Goal: Transaction & Acquisition: Purchase product/service

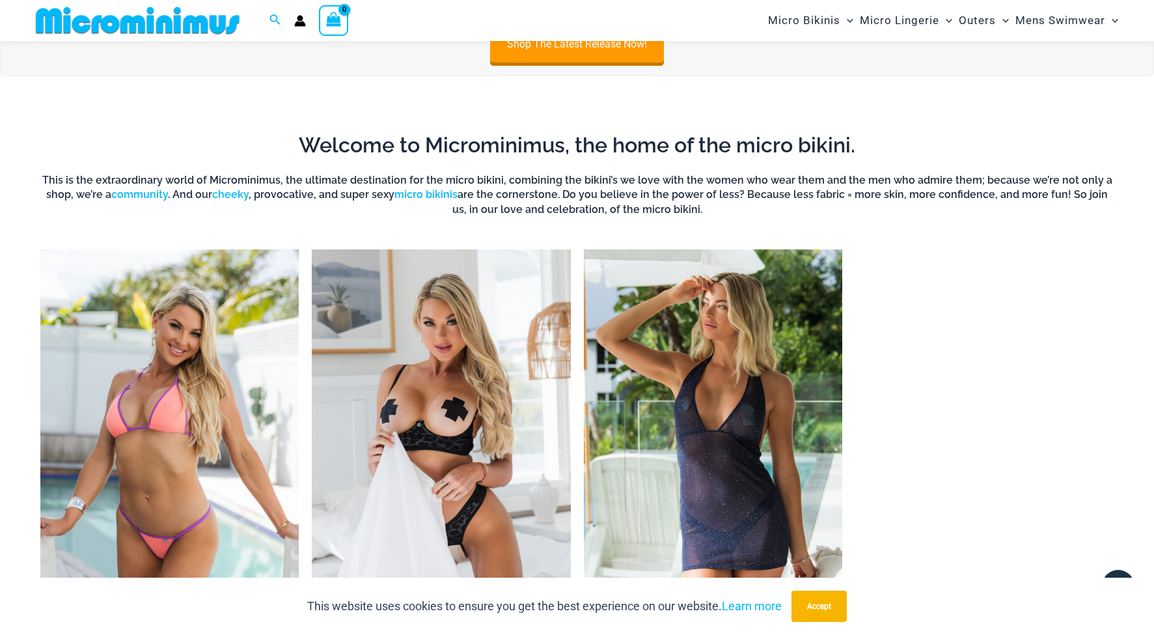
scroll to position [956, 0]
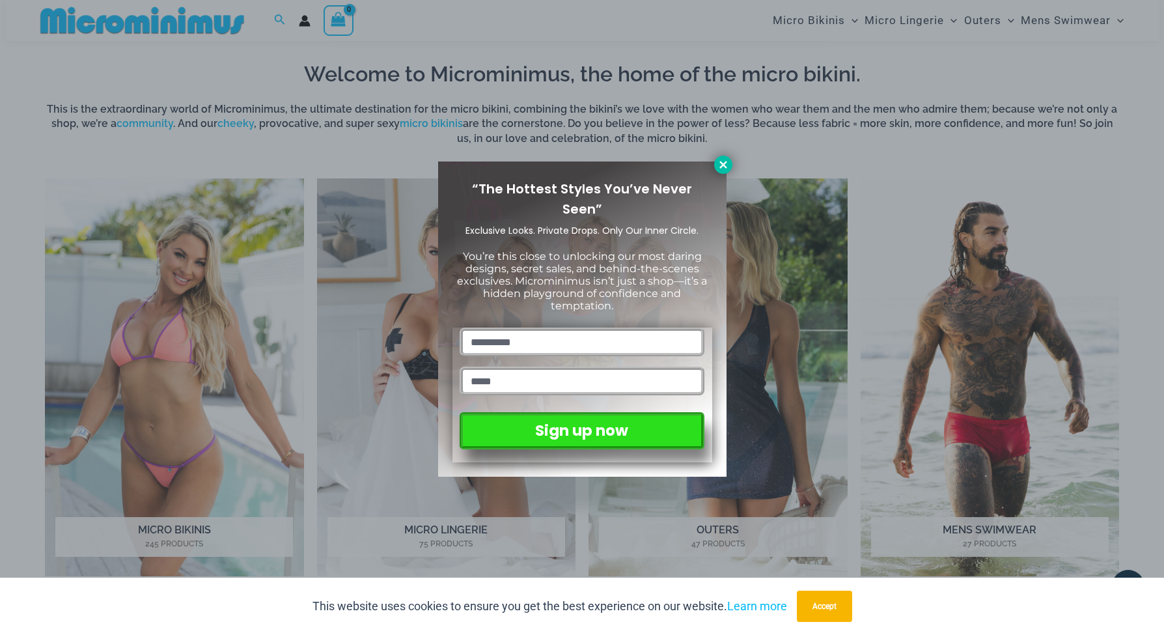
click at [723, 166] on icon at bounding box center [723, 165] width 12 height 12
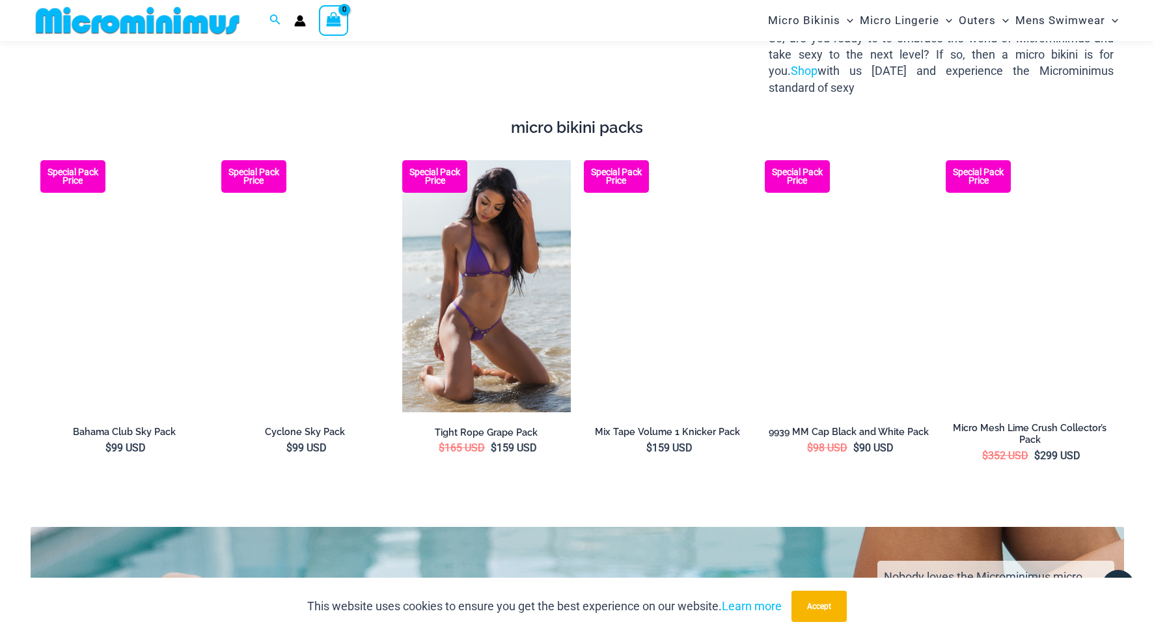
scroll to position [2334, 0]
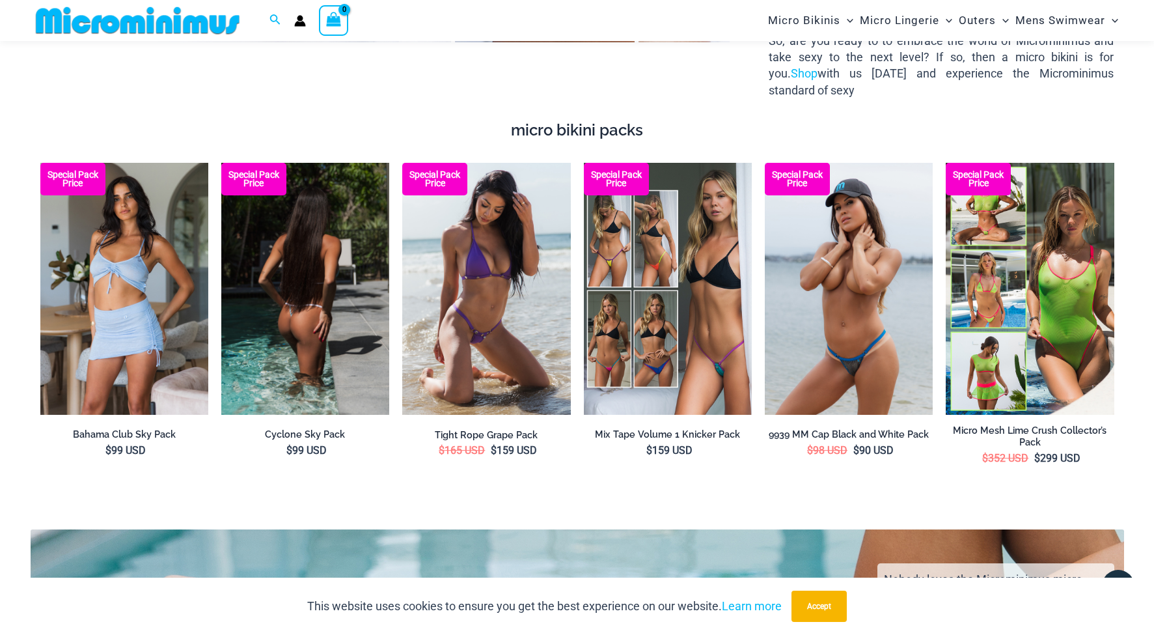
click at [314, 288] on img at bounding box center [305, 289] width 168 height 252
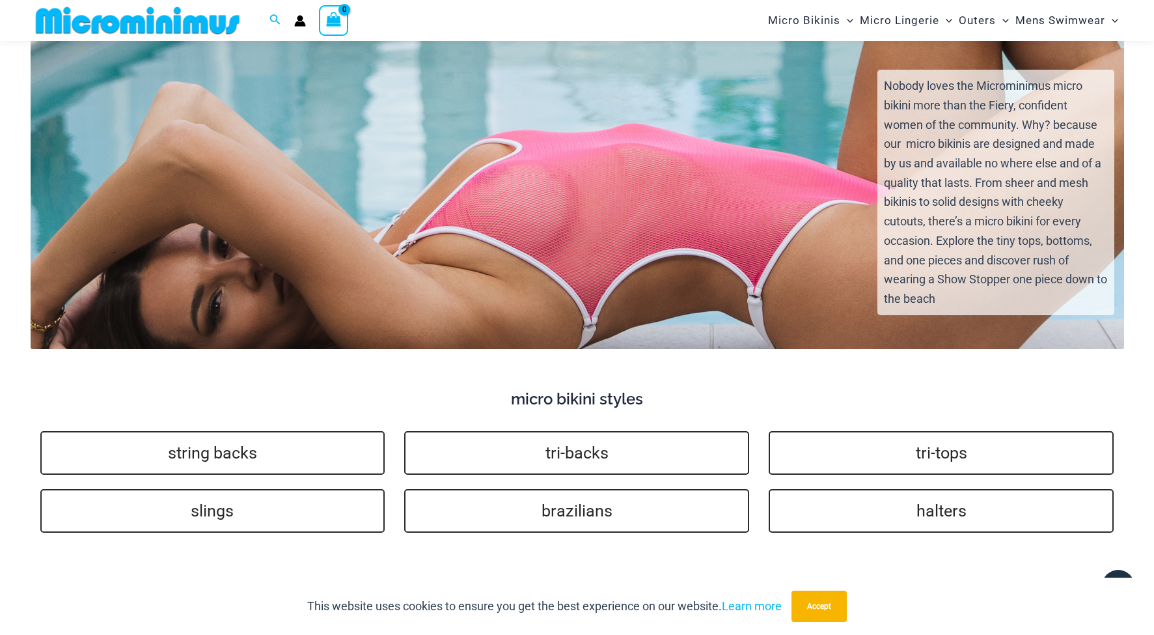
scroll to position [2833, 0]
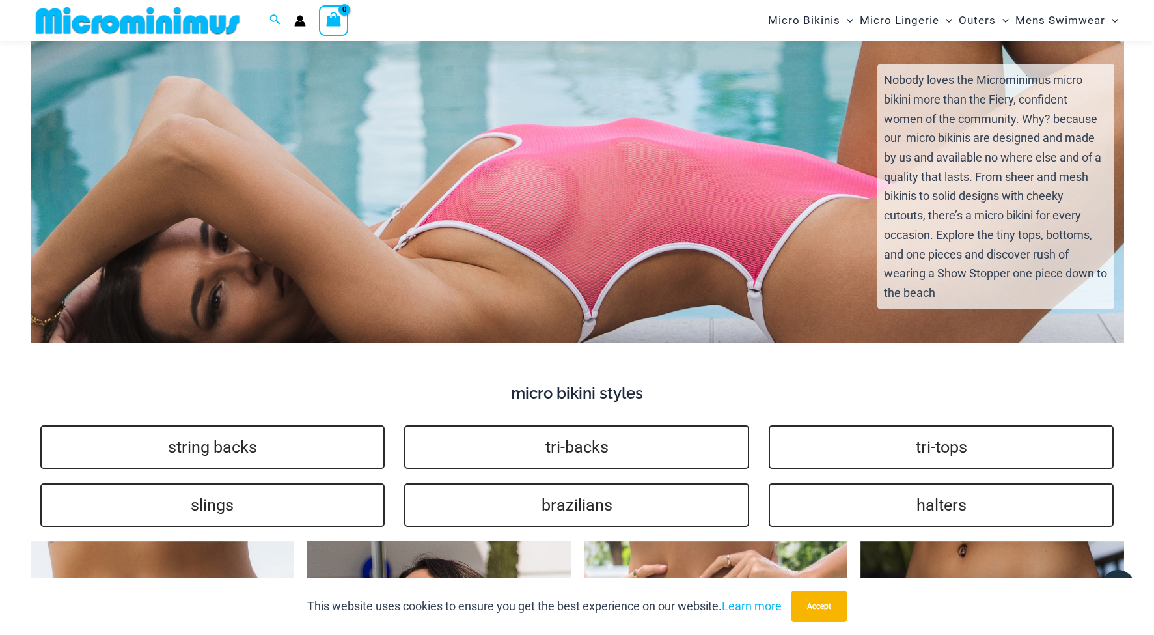
click at [594, 253] on div "Nobody loves the Microminimus micro bikini more than the Fiery, confident women…" at bounding box center [577, 198] width 1116 height 290
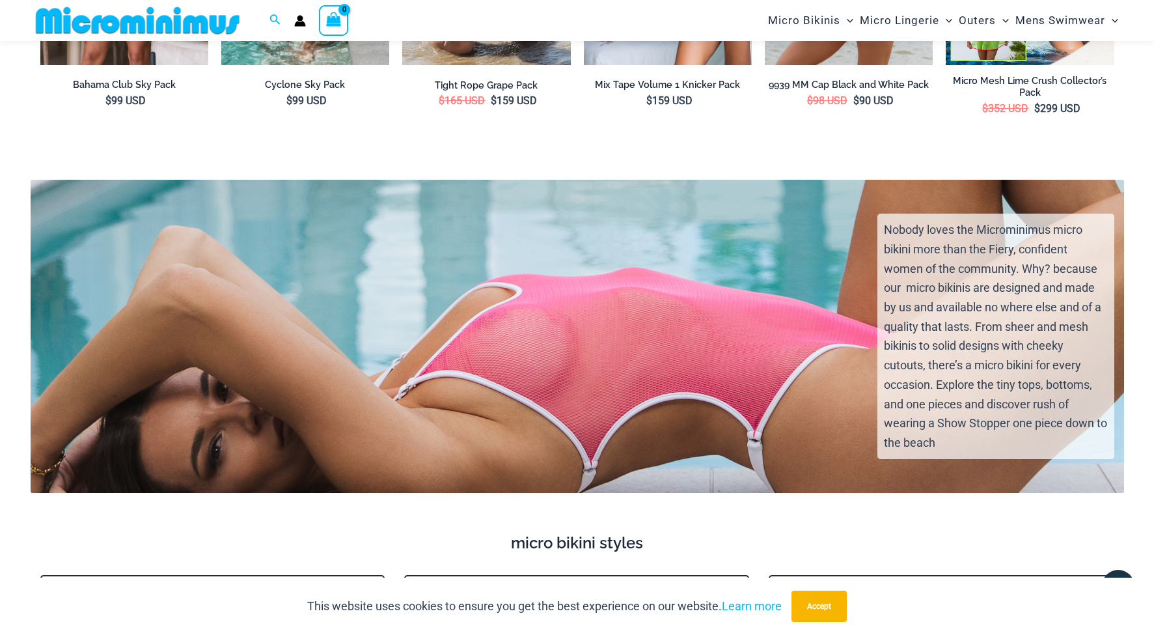
scroll to position [2681, 0]
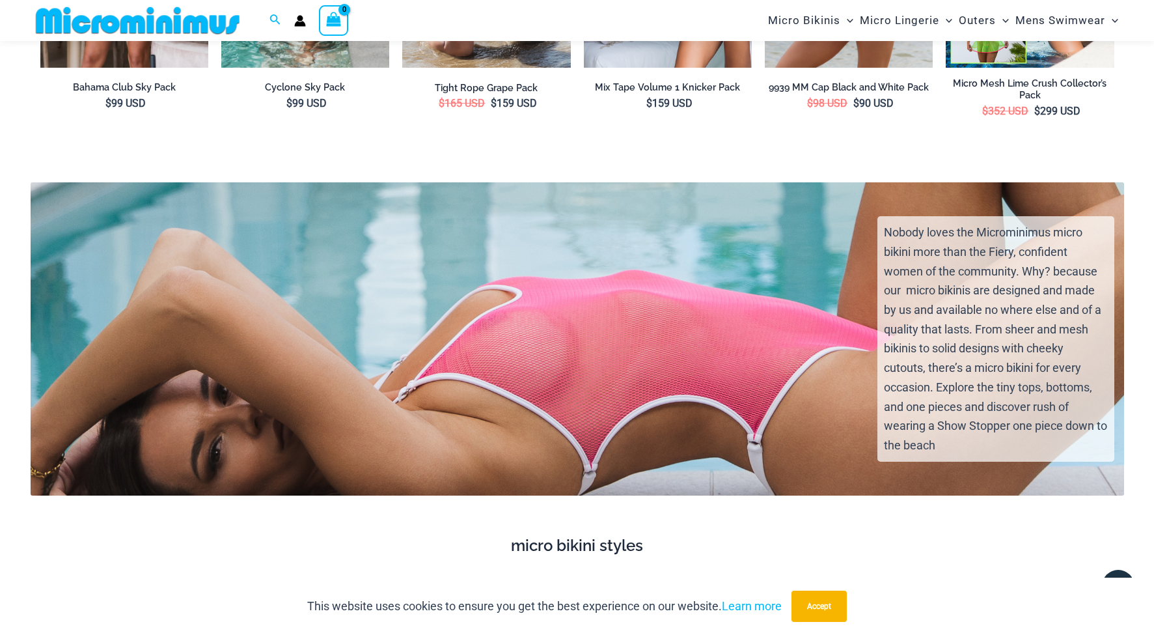
click at [634, 339] on div "Nobody loves the Microminimus micro bikini more than the Fiery, confident women…" at bounding box center [577, 350] width 1116 height 290
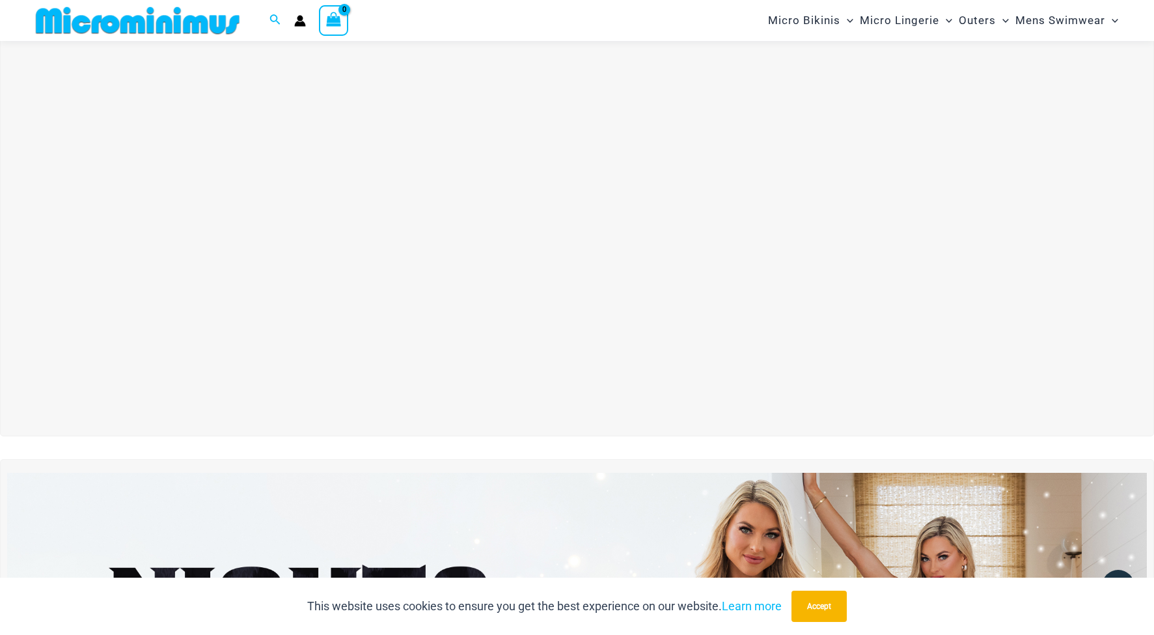
scroll to position [0, 0]
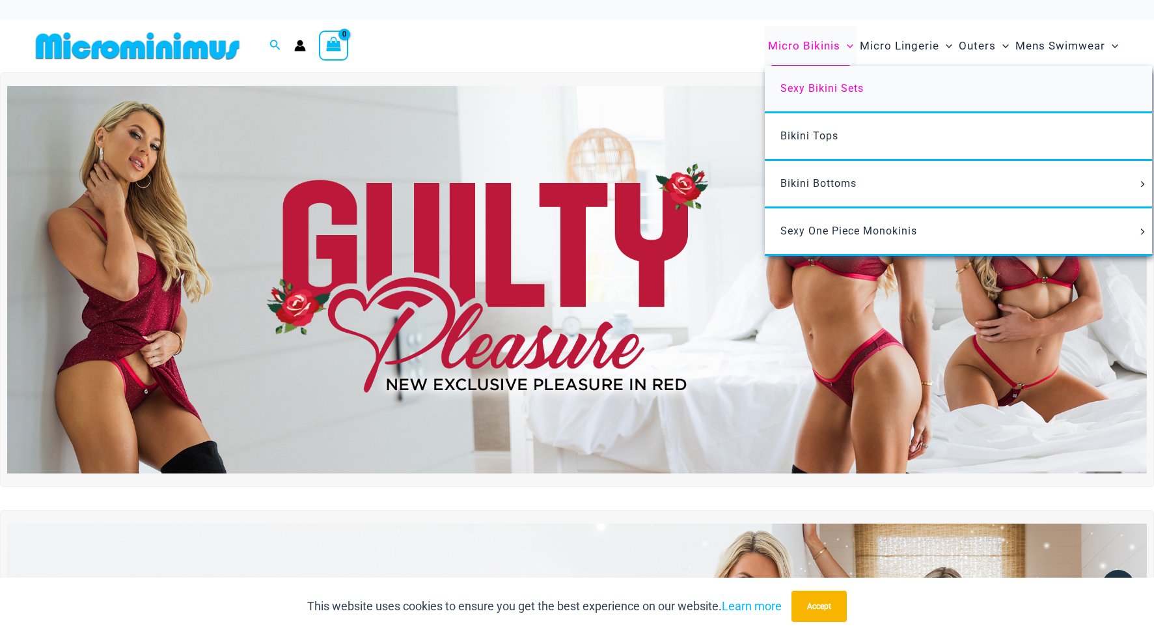
click at [823, 85] on span "Sexy Bikini Sets" at bounding box center [821, 88] width 83 height 12
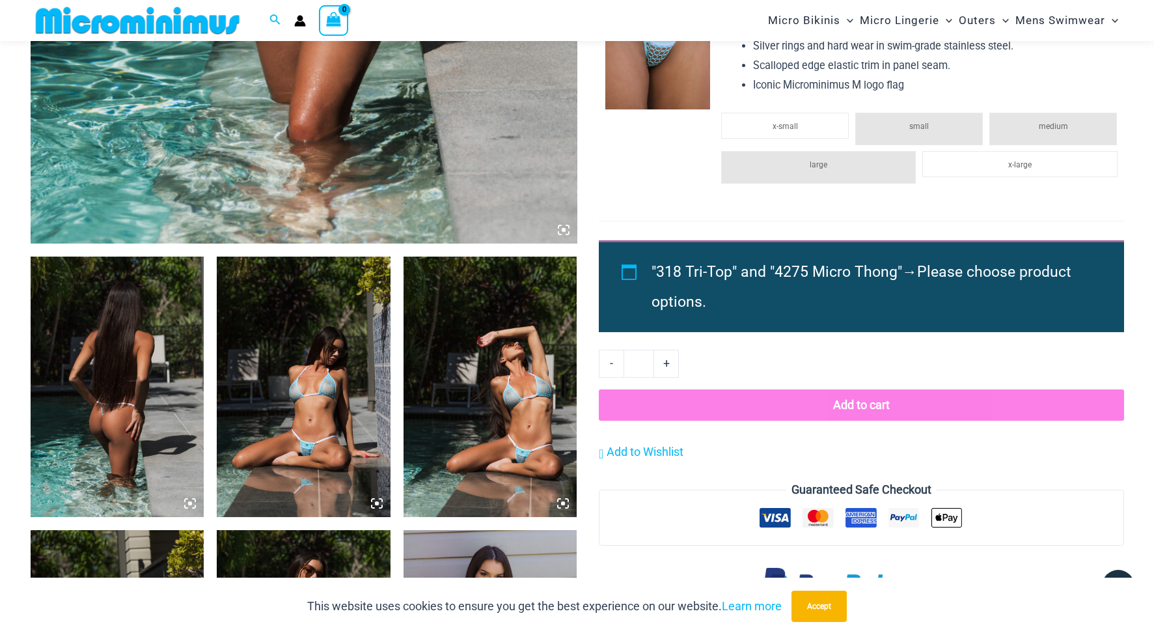
scroll to position [737, 0]
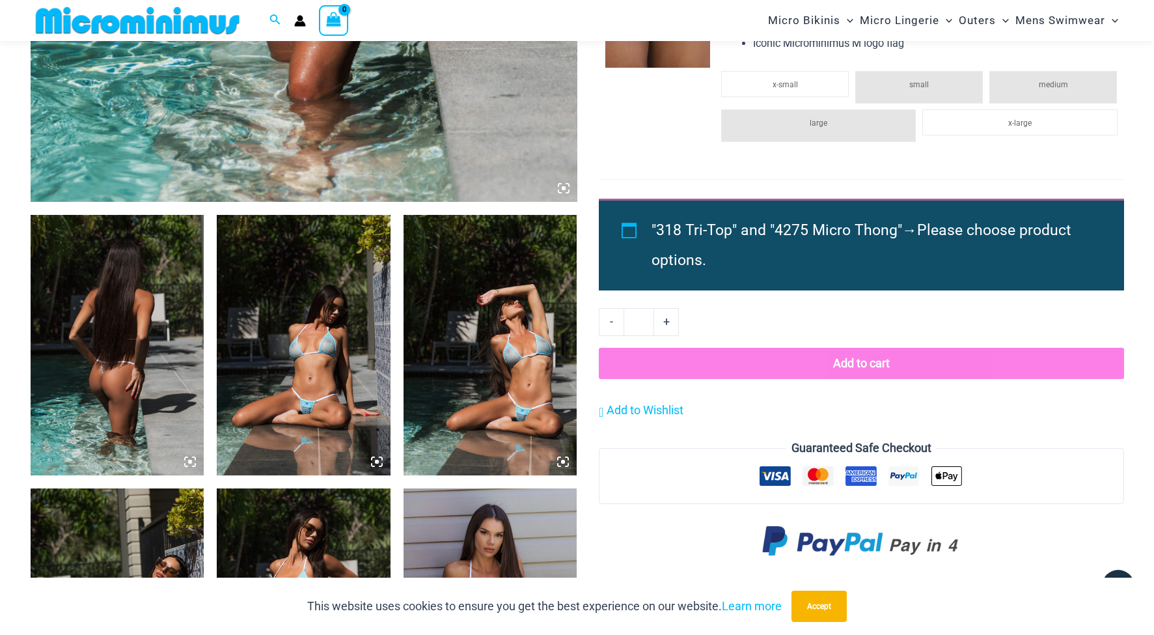
click at [314, 379] on img at bounding box center [304, 345] width 174 height 260
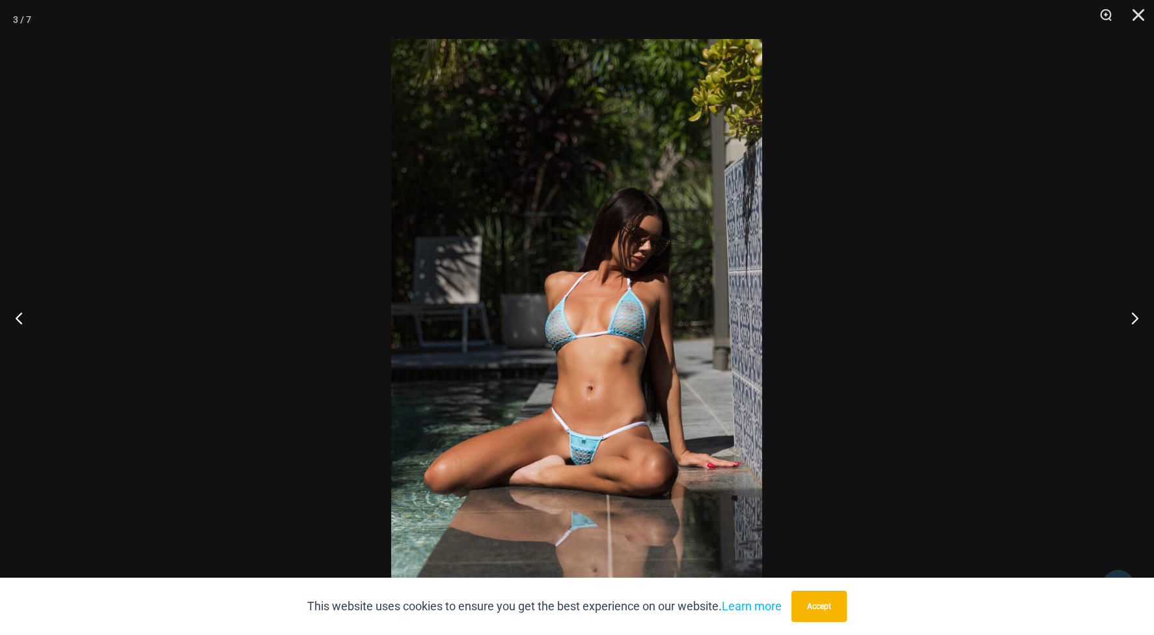
click at [567, 383] on img at bounding box center [576, 317] width 371 height 557
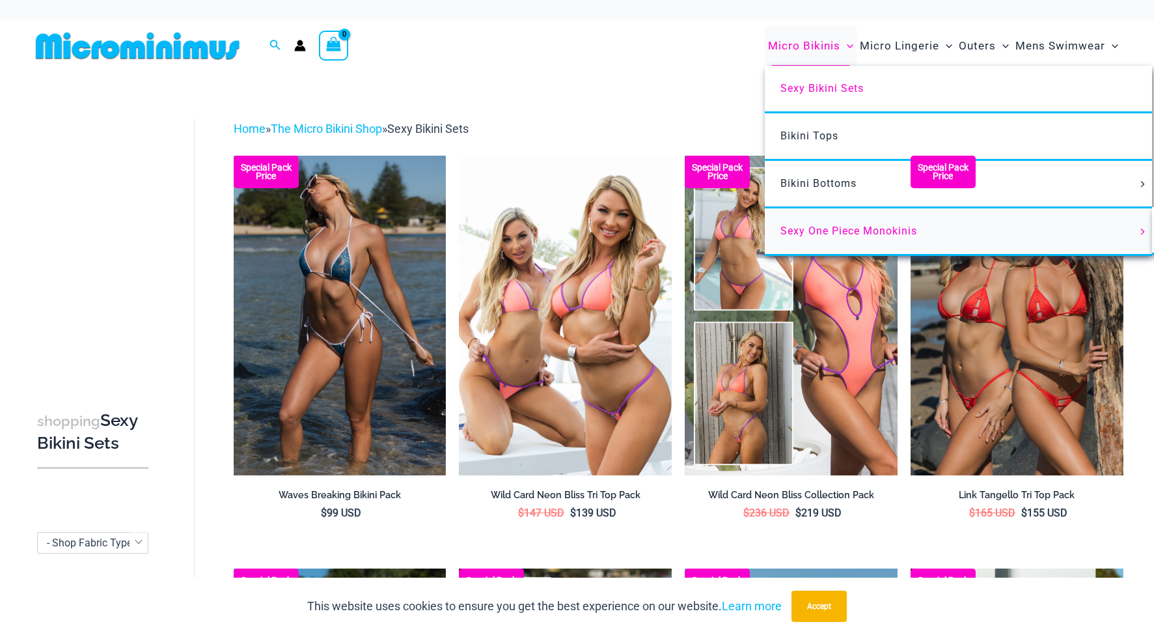
click at [820, 231] on span "Sexy One Piece Monokinis" at bounding box center [848, 231] width 137 height 12
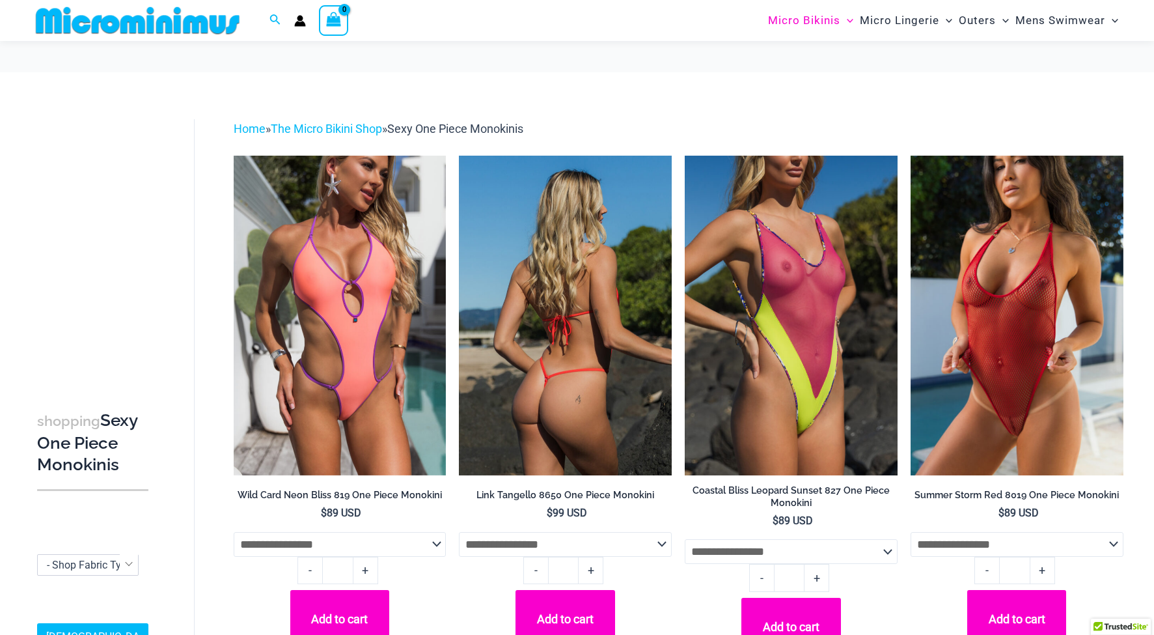
scroll to position [61, 0]
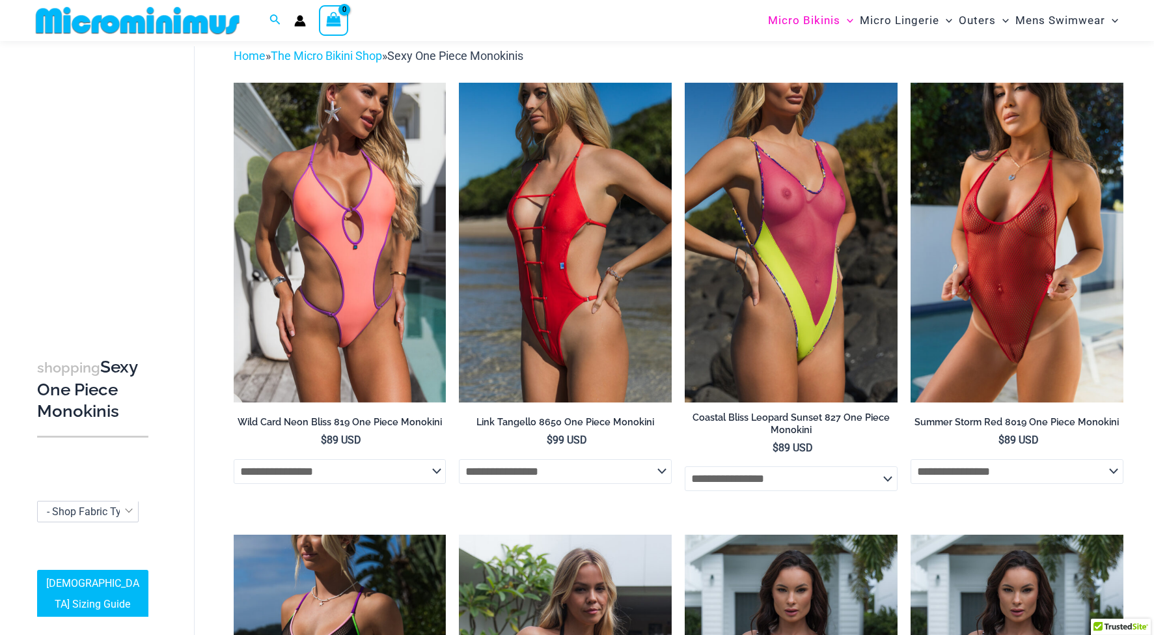
click at [911, 83] on img at bounding box center [911, 83] width 0 height 0
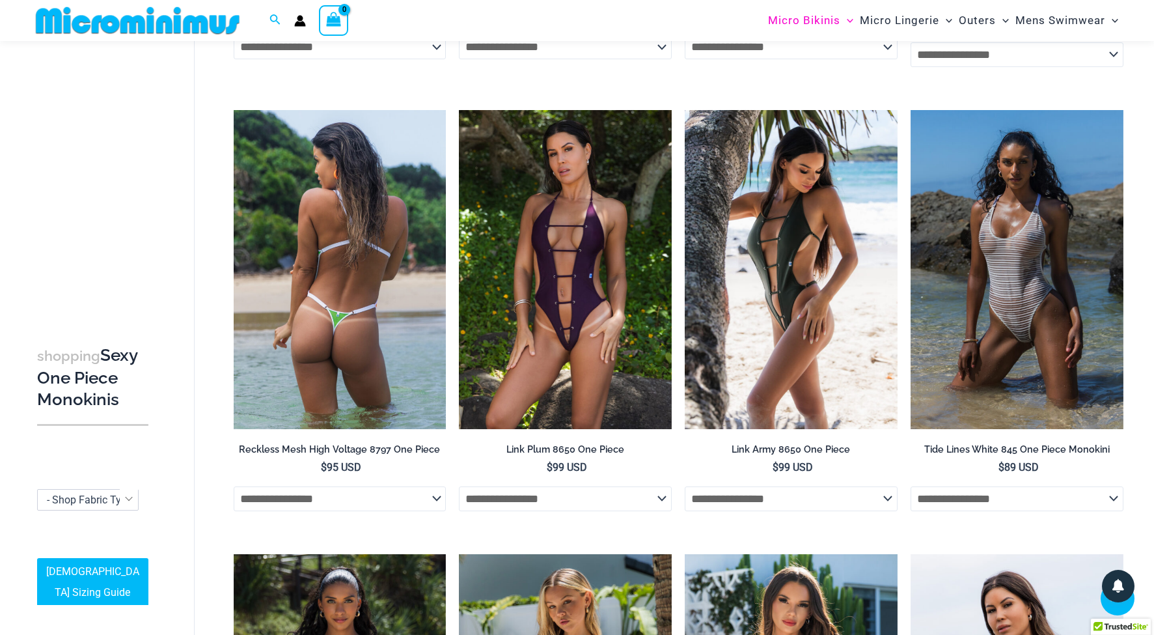
scroll to position [1386, 0]
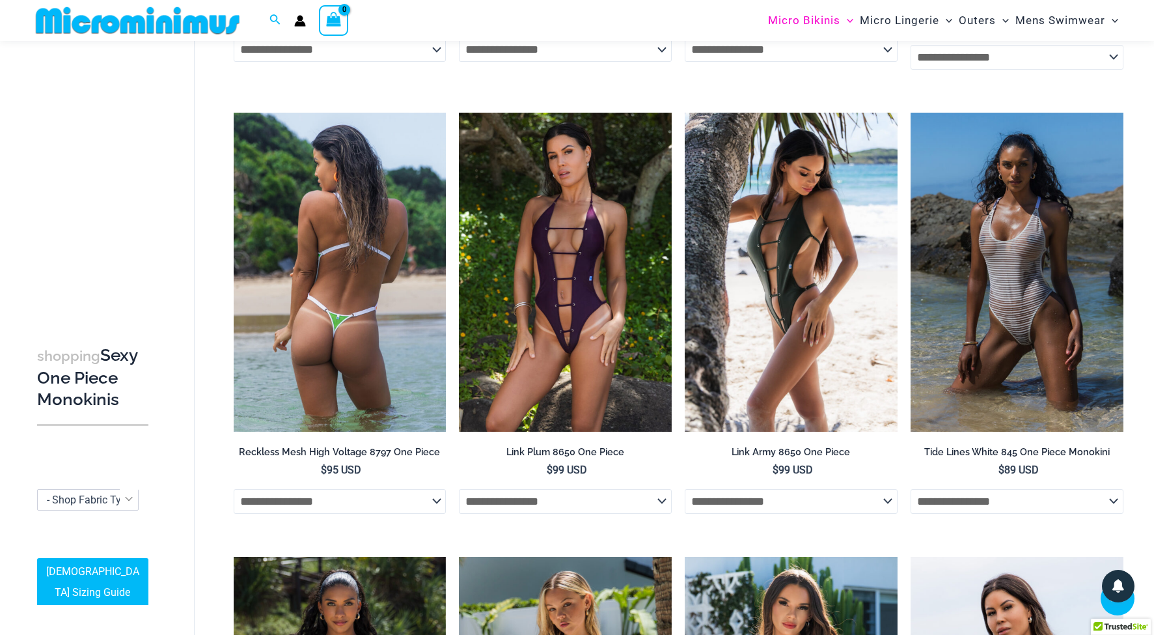
click at [366, 323] on img at bounding box center [340, 272] width 213 height 319
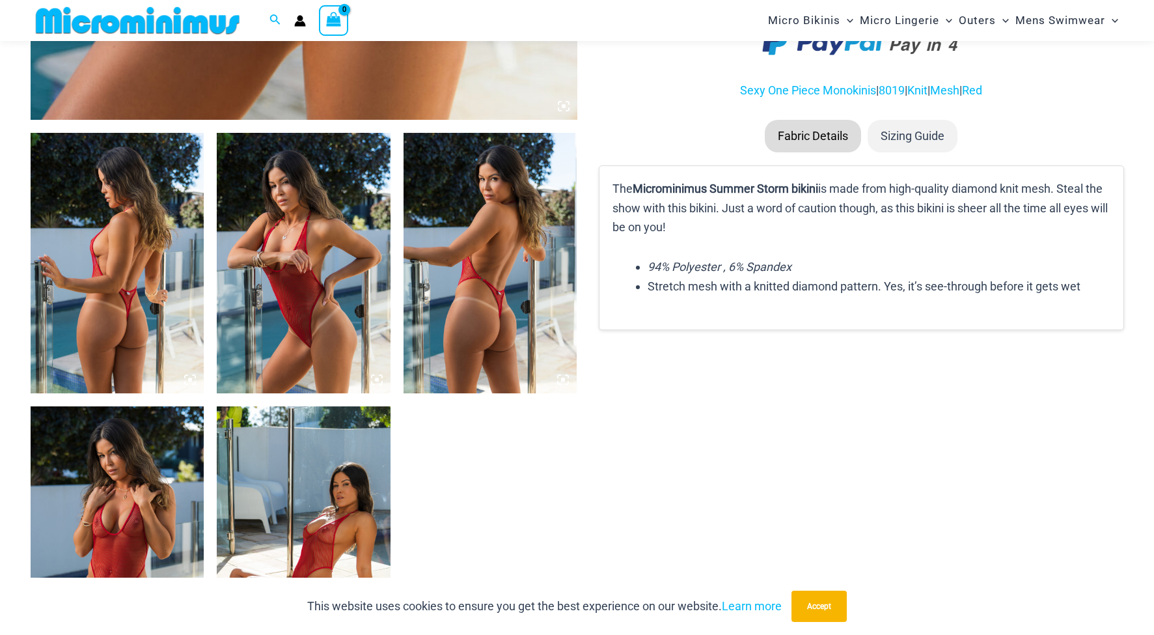
scroll to position [893, 0]
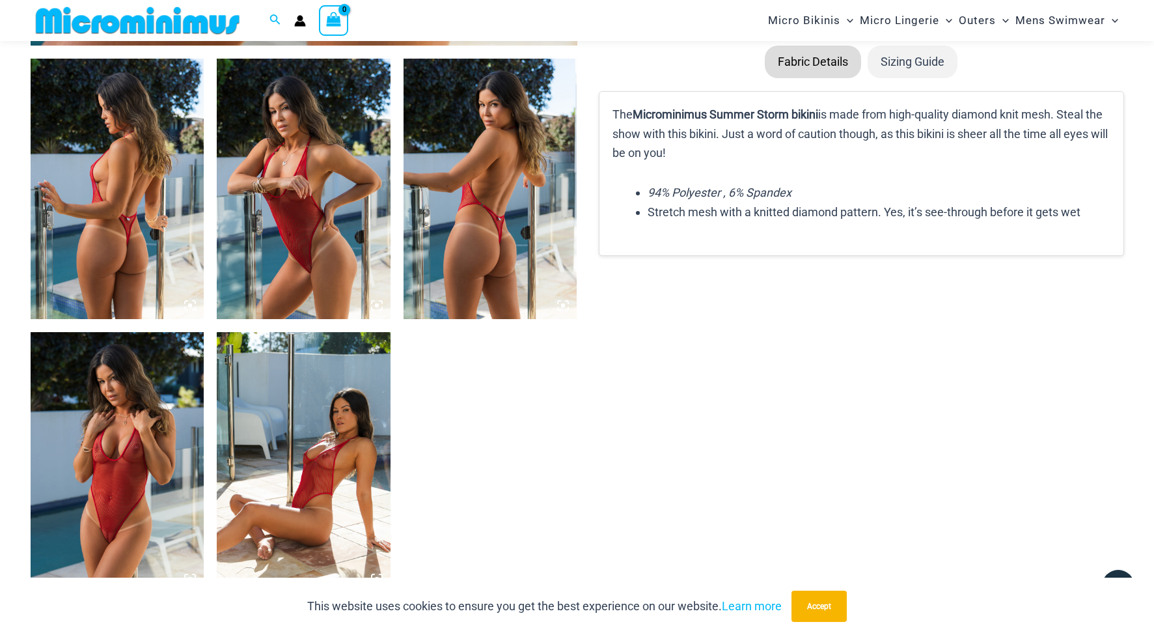
click at [131, 483] on img at bounding box center [118, 462] width 174 height 260
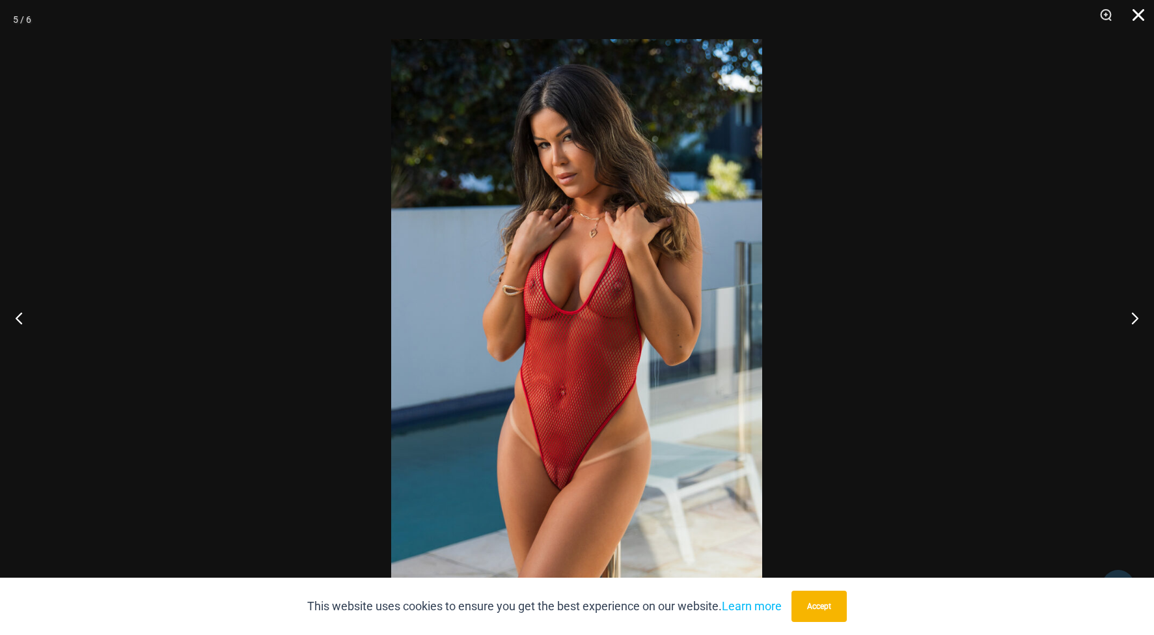
click at [1138, 13] on button "Close" at bounding box center [1134, 19] width 33 height 39
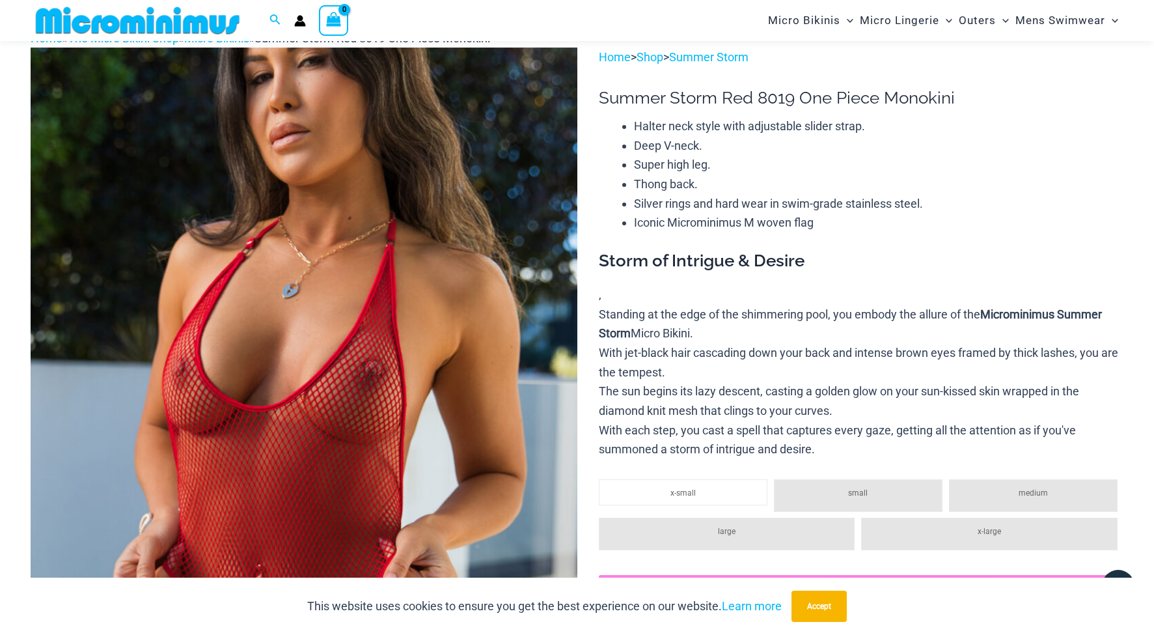
scroll to position [0, 0]
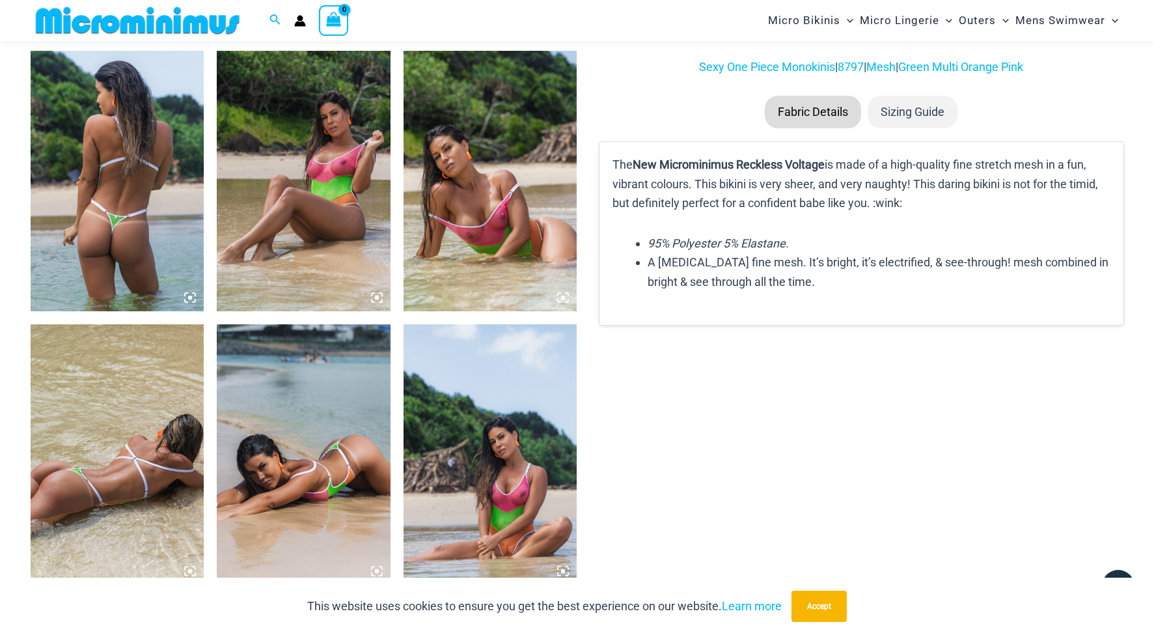
scroll to position [946, 0]
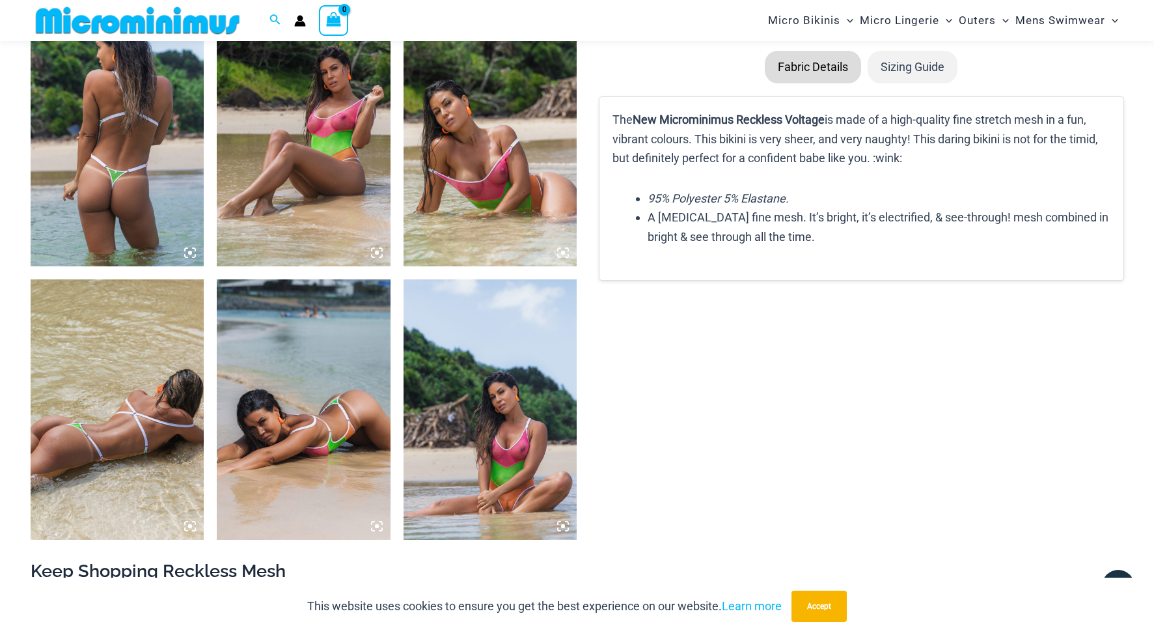
click at [486, 451] on img at bounding box center [491, 409] width 174 height 260
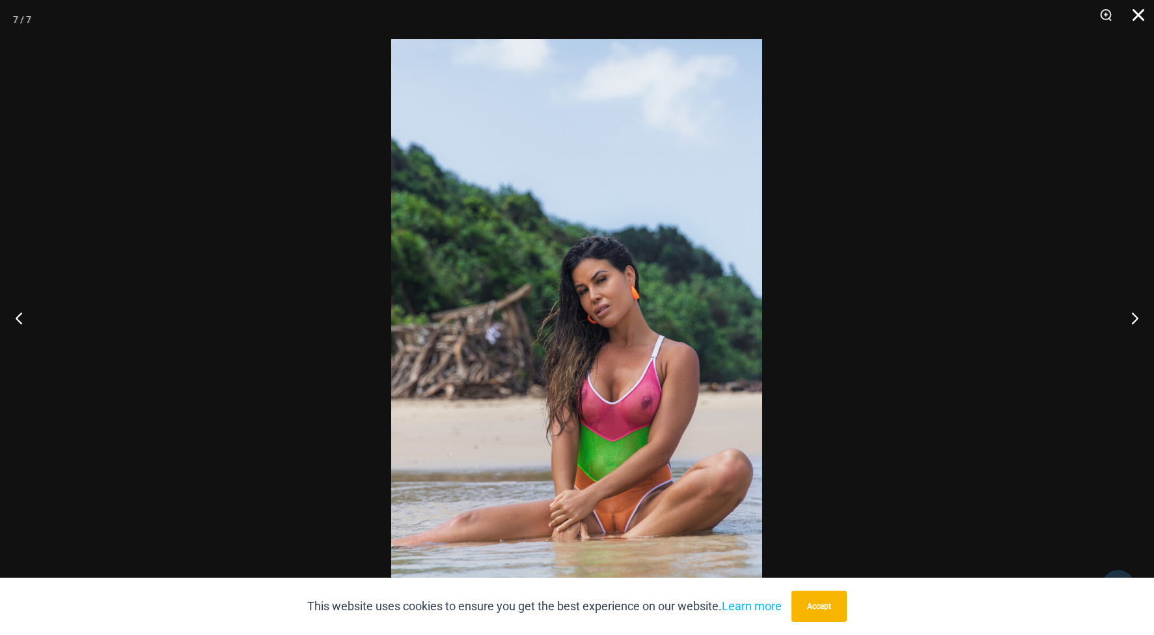
click at [1139, 16] on button "Close" at bounding box center [1134, 19] width 33 height 39
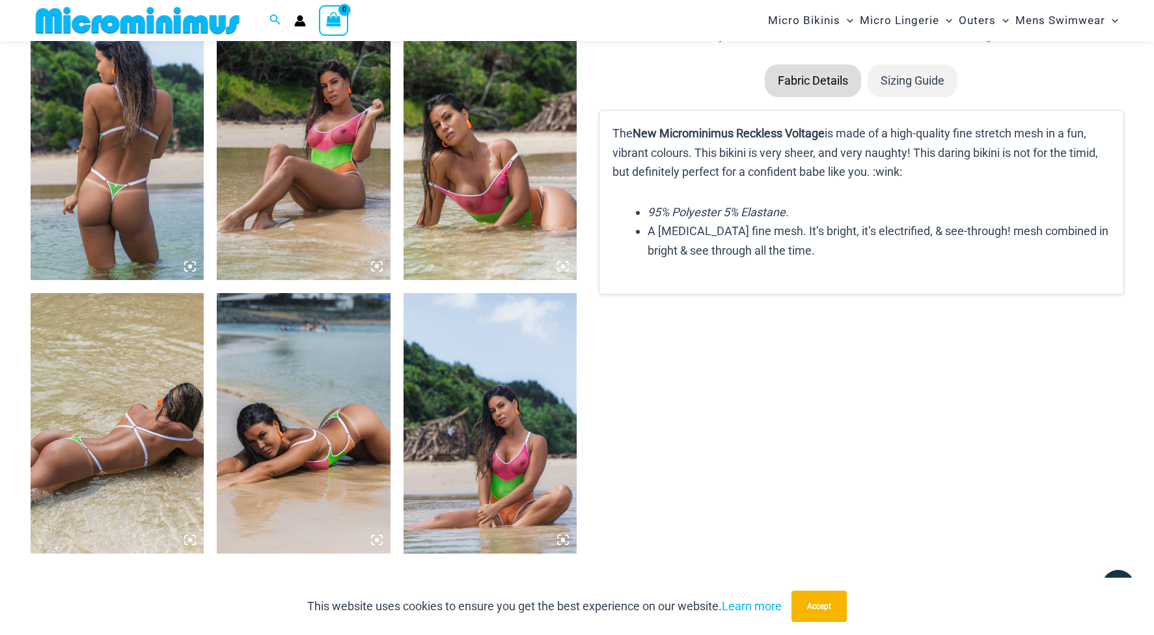
scroll to position [896, 0]
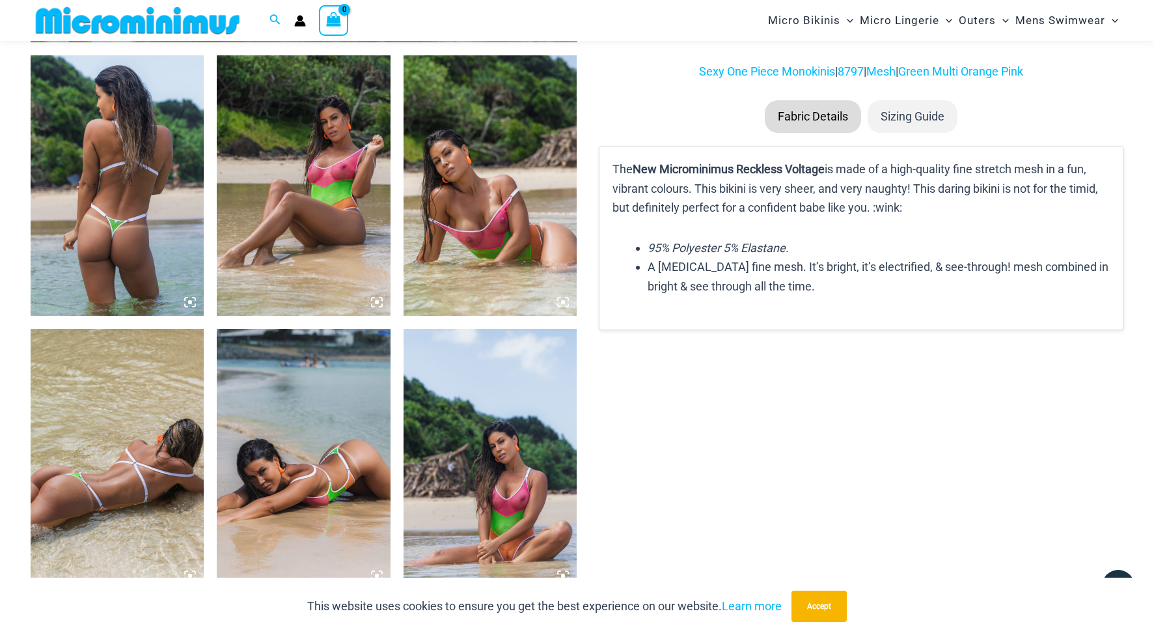
click at [482, 240] on img at bounding box center [491, 185] width 174 height 260
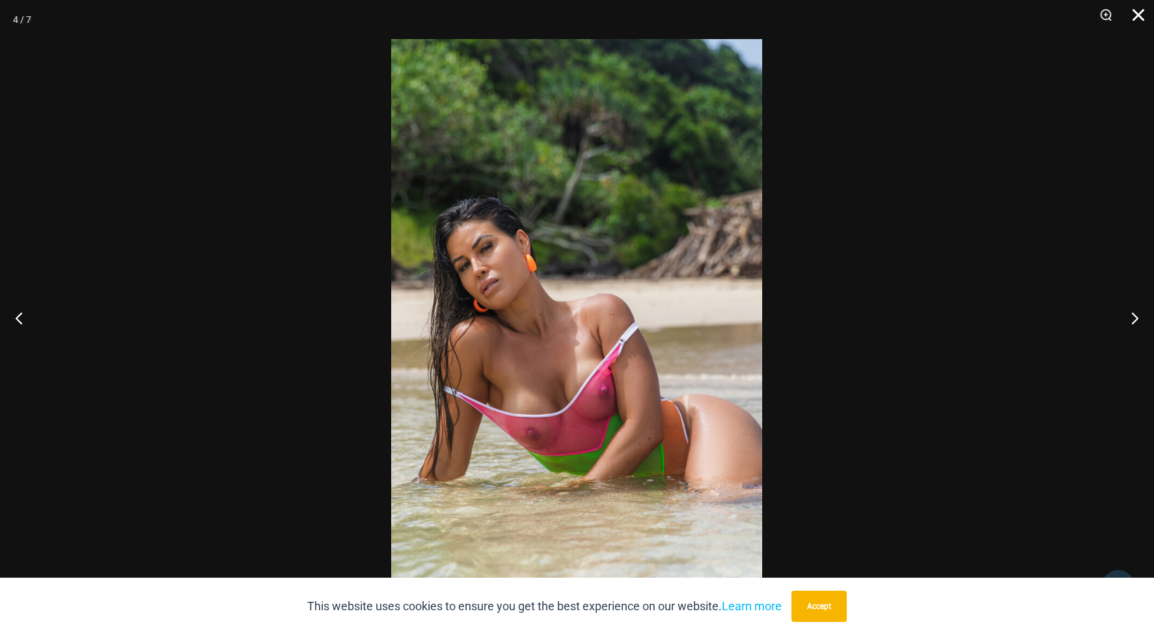
drag, startPoint x: 1139, startPoint y: 20, endPoint x: 1123, endPoint y: 27, distance: 18.1
click at [1139, 18] on button "Close" at bounding box center [1134, 19] width 33 height 39
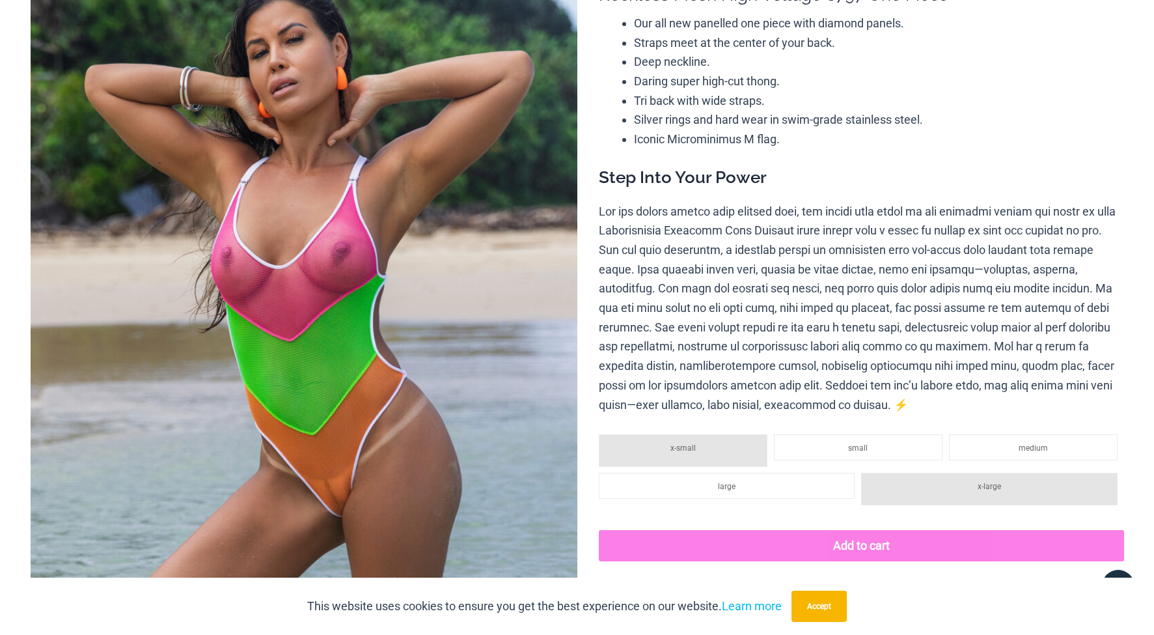
scroll to position [0, 0]
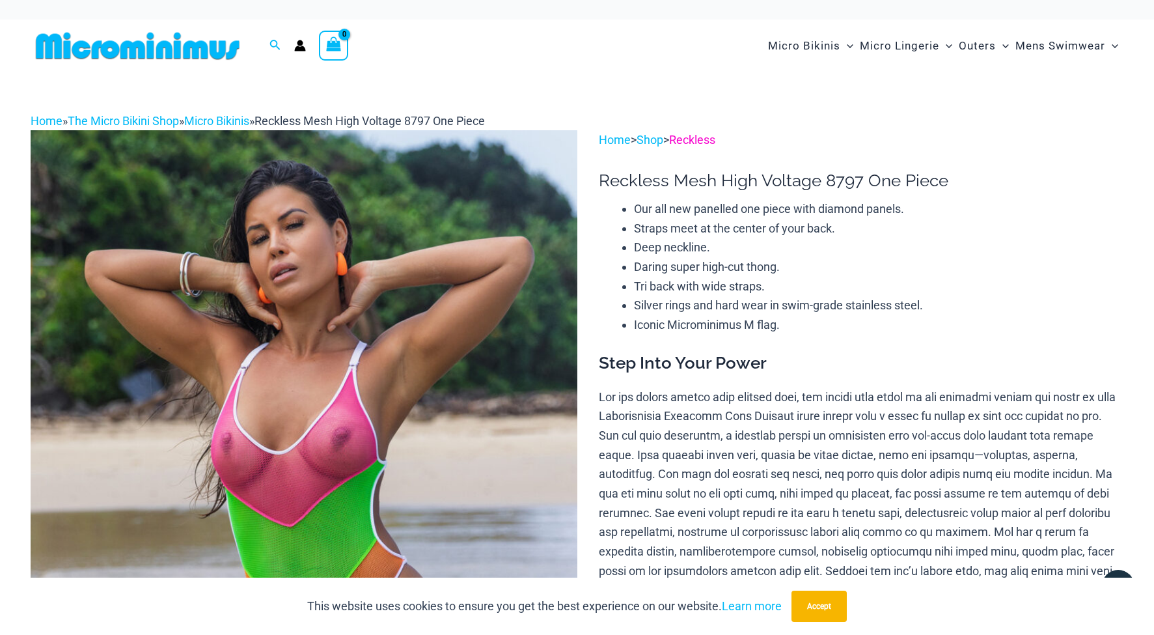
click at [700, 141] on link "Reckless" at bounding box center [692, 140] width 46 height 14
click at [663, 141] on link "Shop" at bounding box center [650, 140] width 27 height 14
click at [249, 118] on link "Micro Bikinis" at bounding box center [216, 121] width 65 height 14
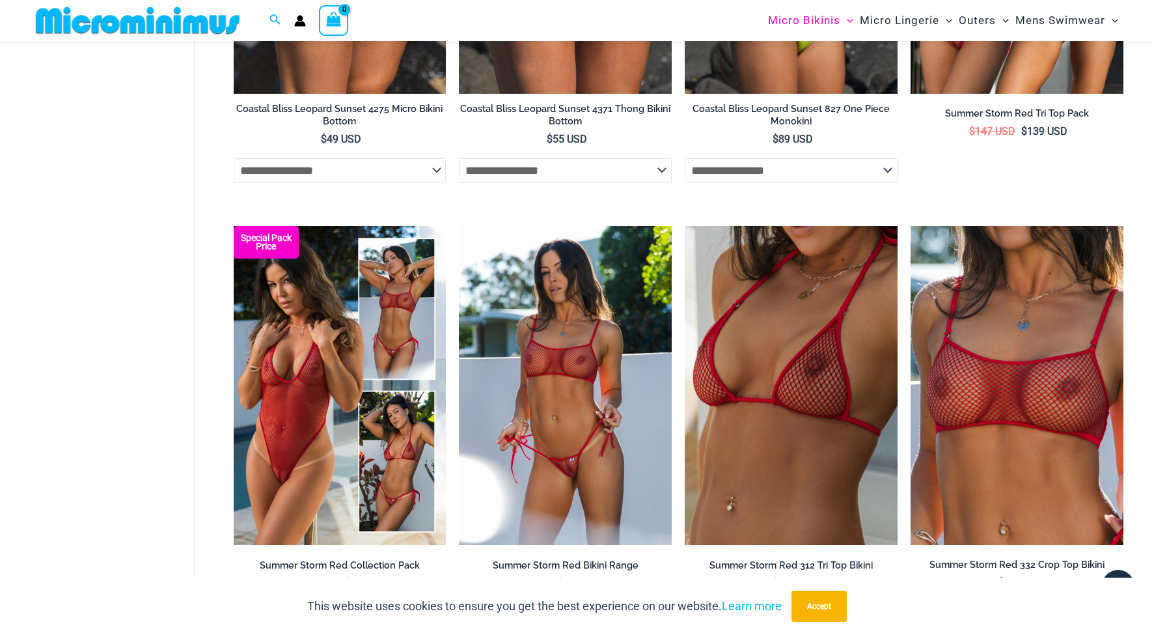
scroll to position [2914, 0]
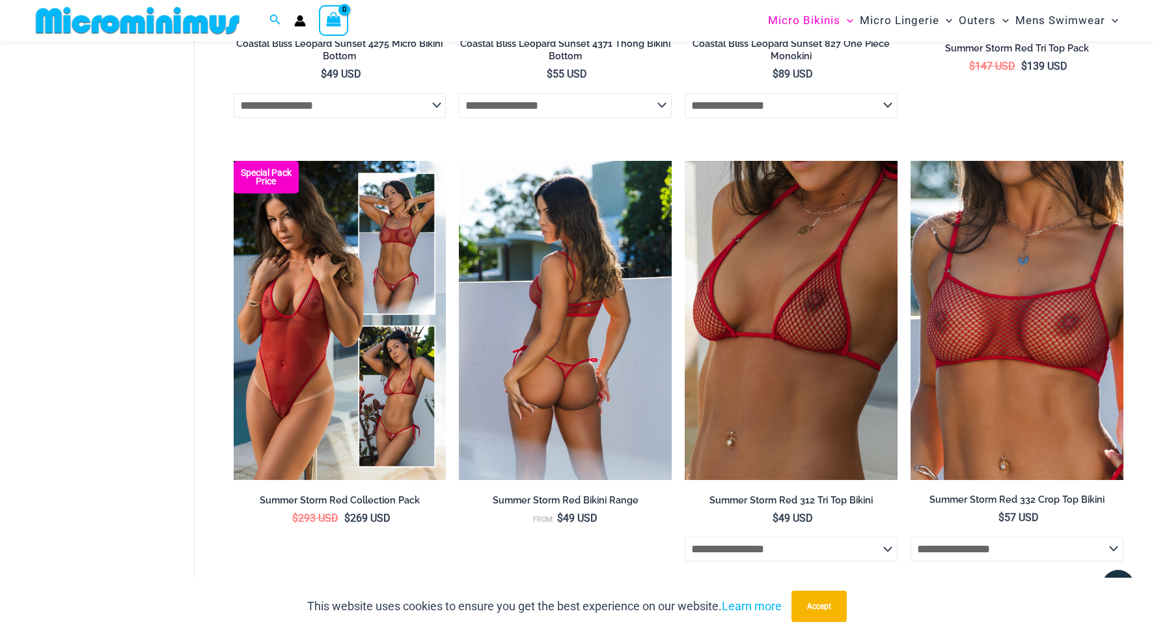
click at [570, 341] on img at bounding box center [565, 320] width 213 height 319
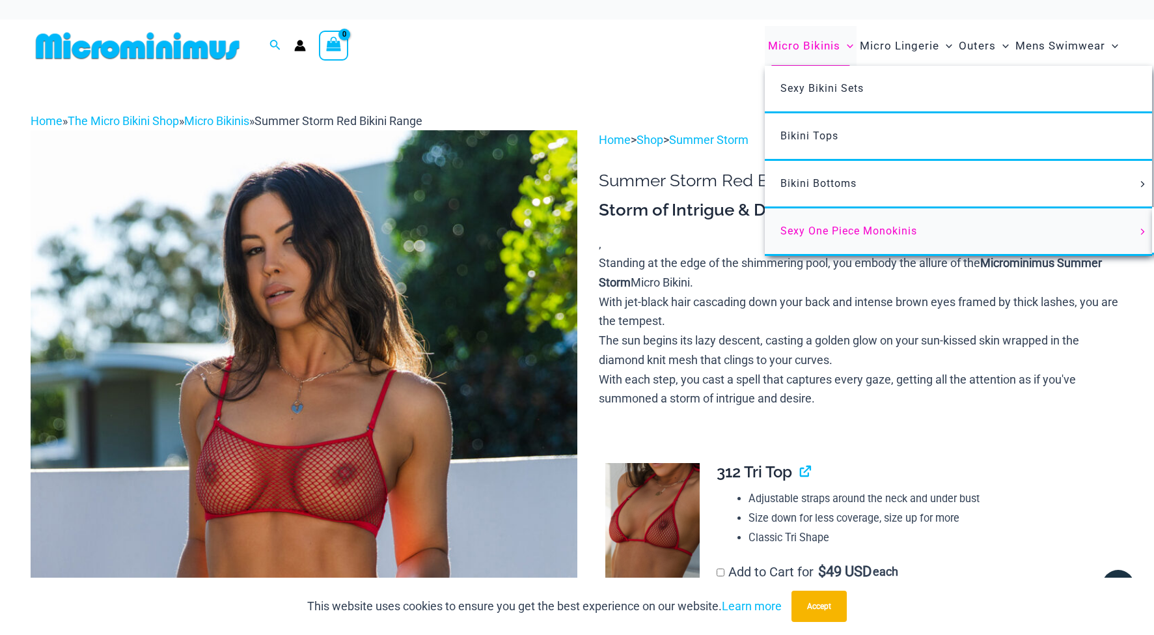
click at [846, 228] on span "Sexy One Piece Monokinis" at bounding box center [848, 231] width 137 height 12
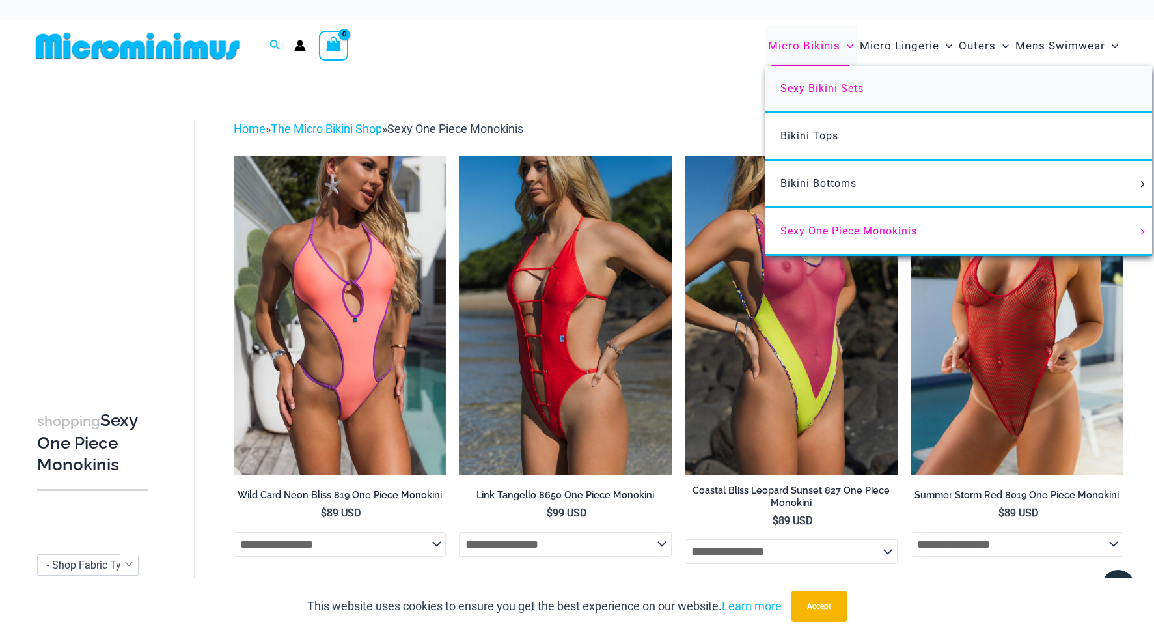
click at [839, 89] on span "Sexy Bikini Sets" at bounding box center [821, 88] width 83 height 12
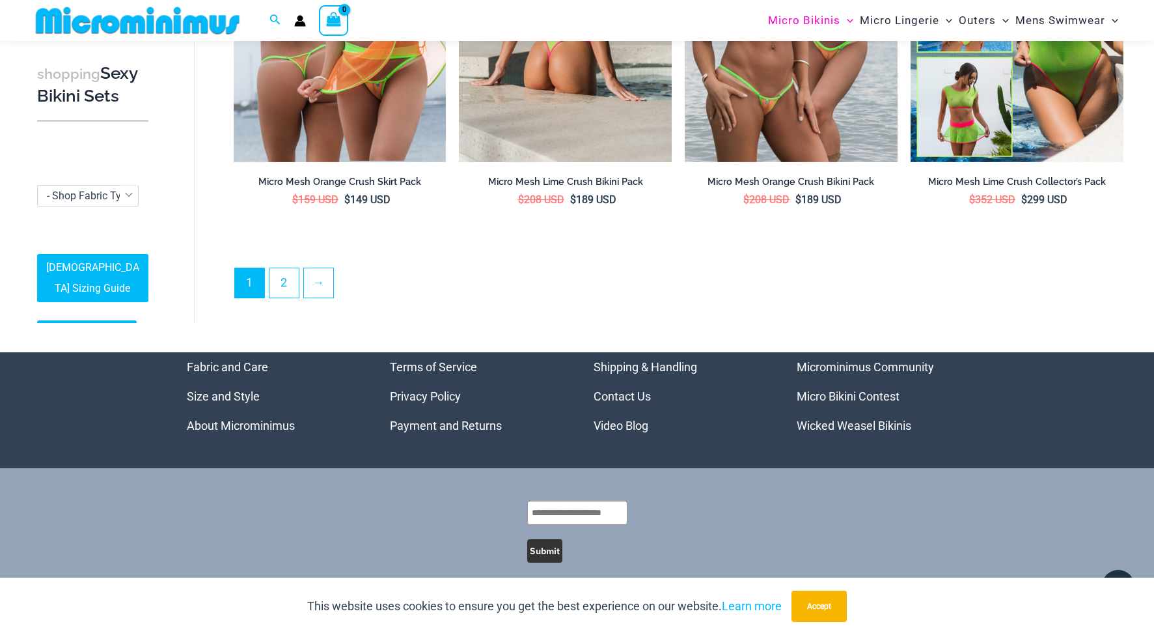
scroll to position [3195, 0]
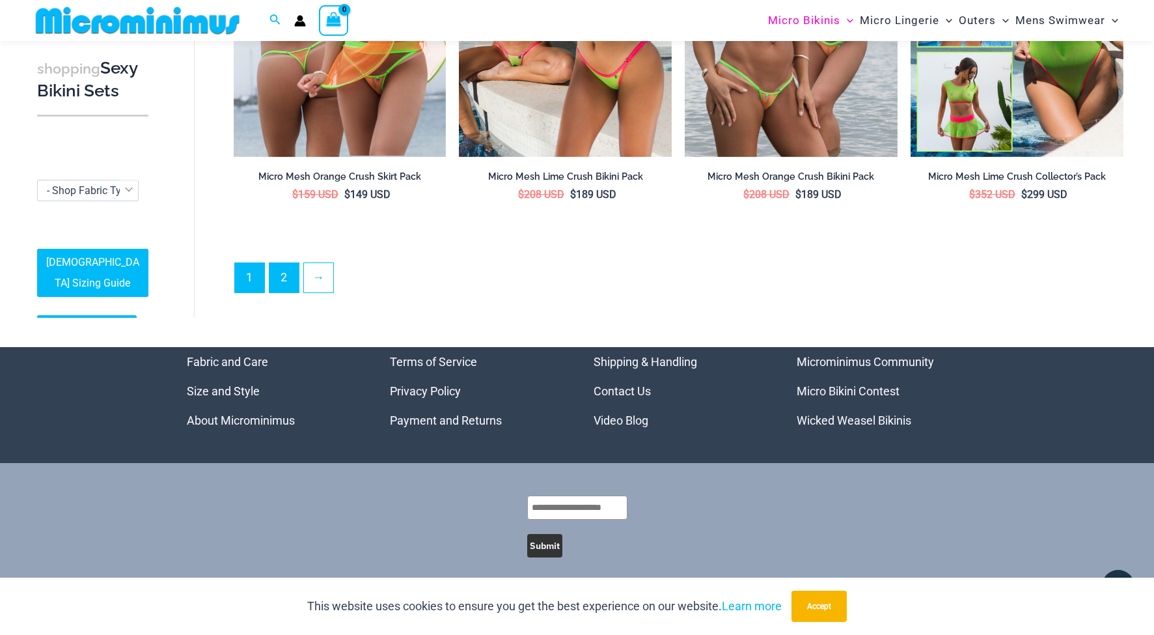
click at [282, 271] on link "2" at bounding box center [283, 277] width 29 height 29
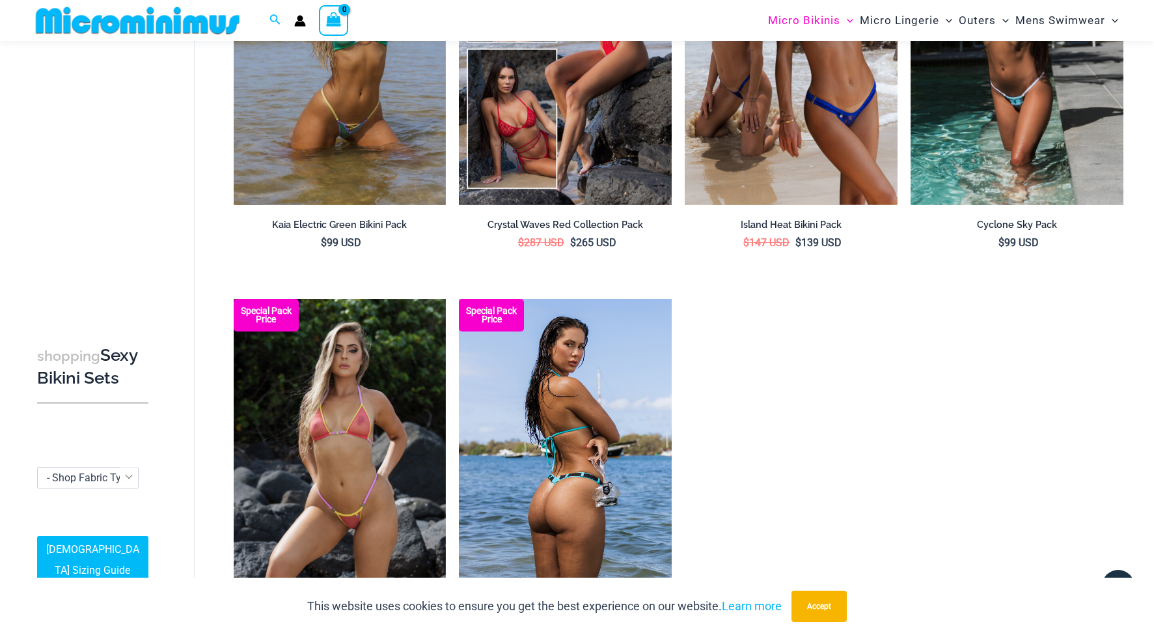
scroll to position [2406, 0]
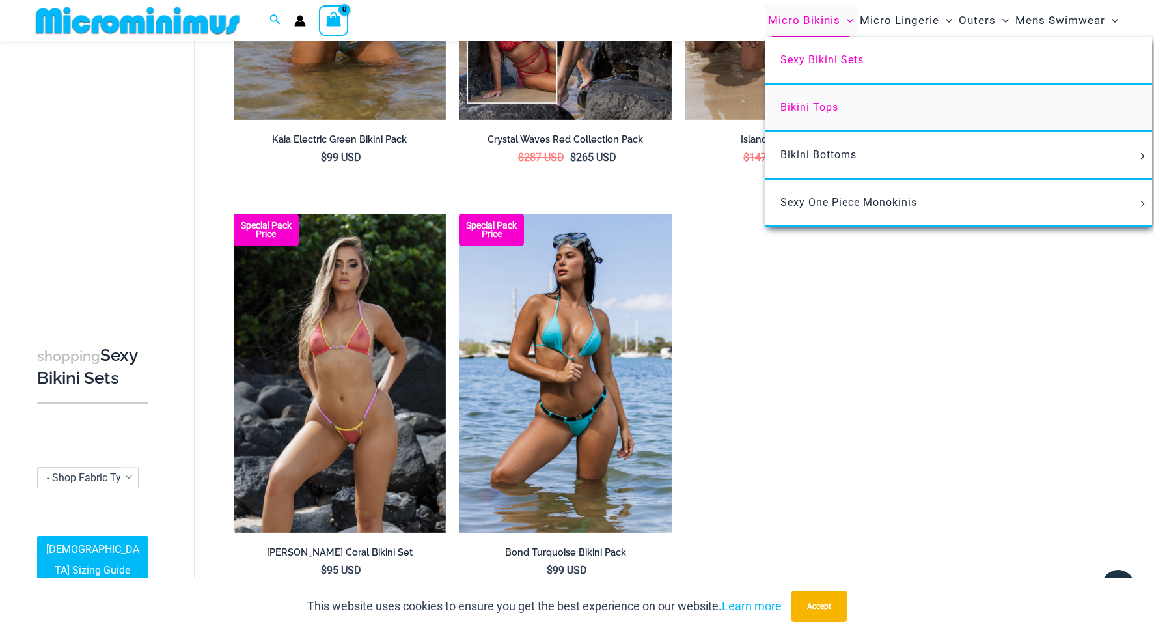
click at [848, 108] on link "Bikini Tops" at bounding box center [958, 109] width 387 height 48
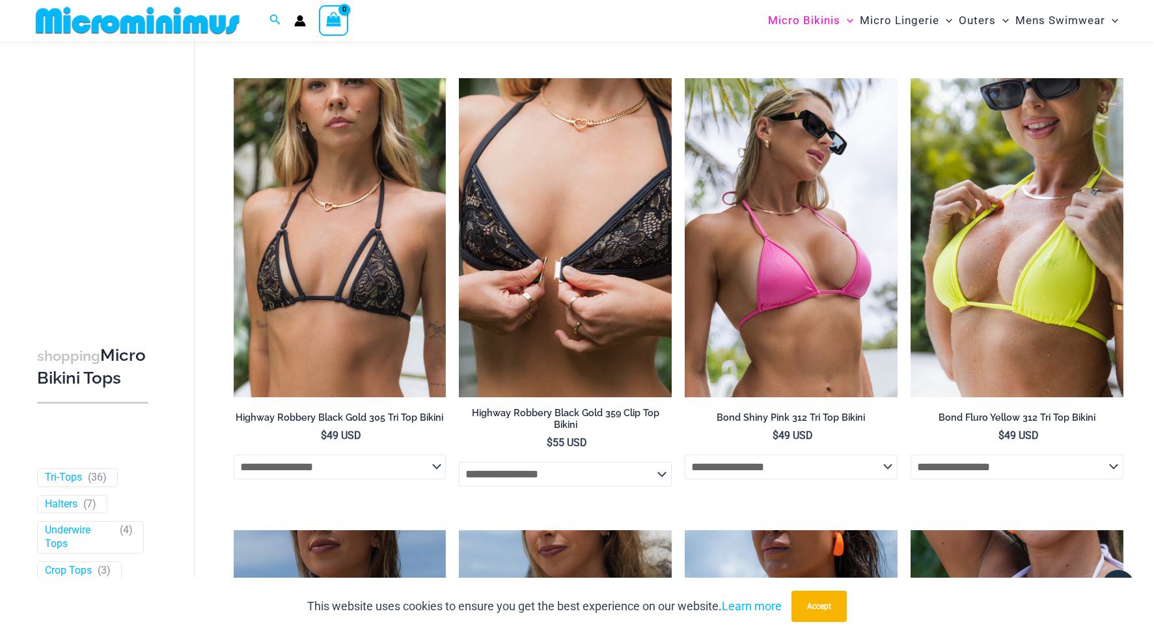
scroll to position [1666, 0]
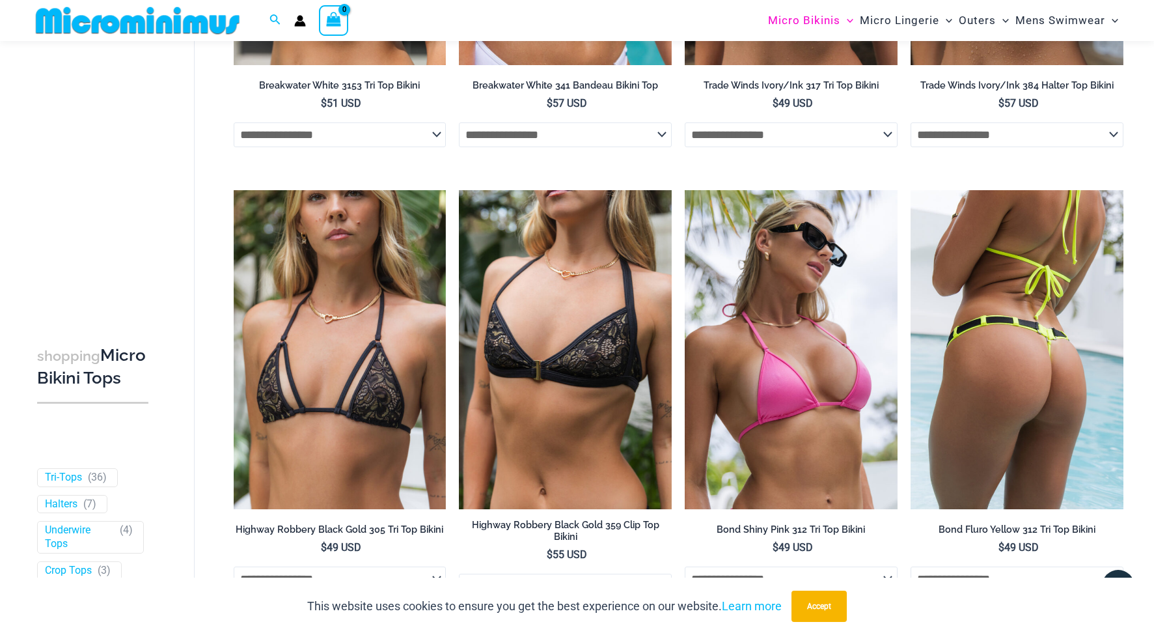
click at [1012, 275] on img at bounding box center [1017, 349] width 213 height 319
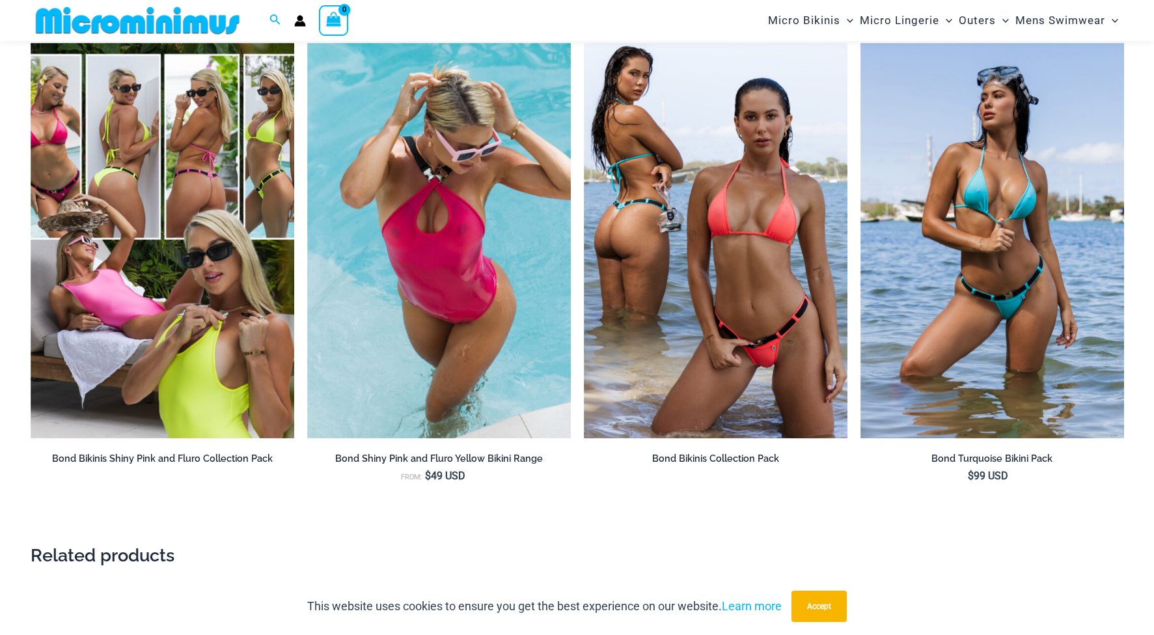
scroll to position [1989, 0]
